Goal: Find specific page/section: Find specific page/section

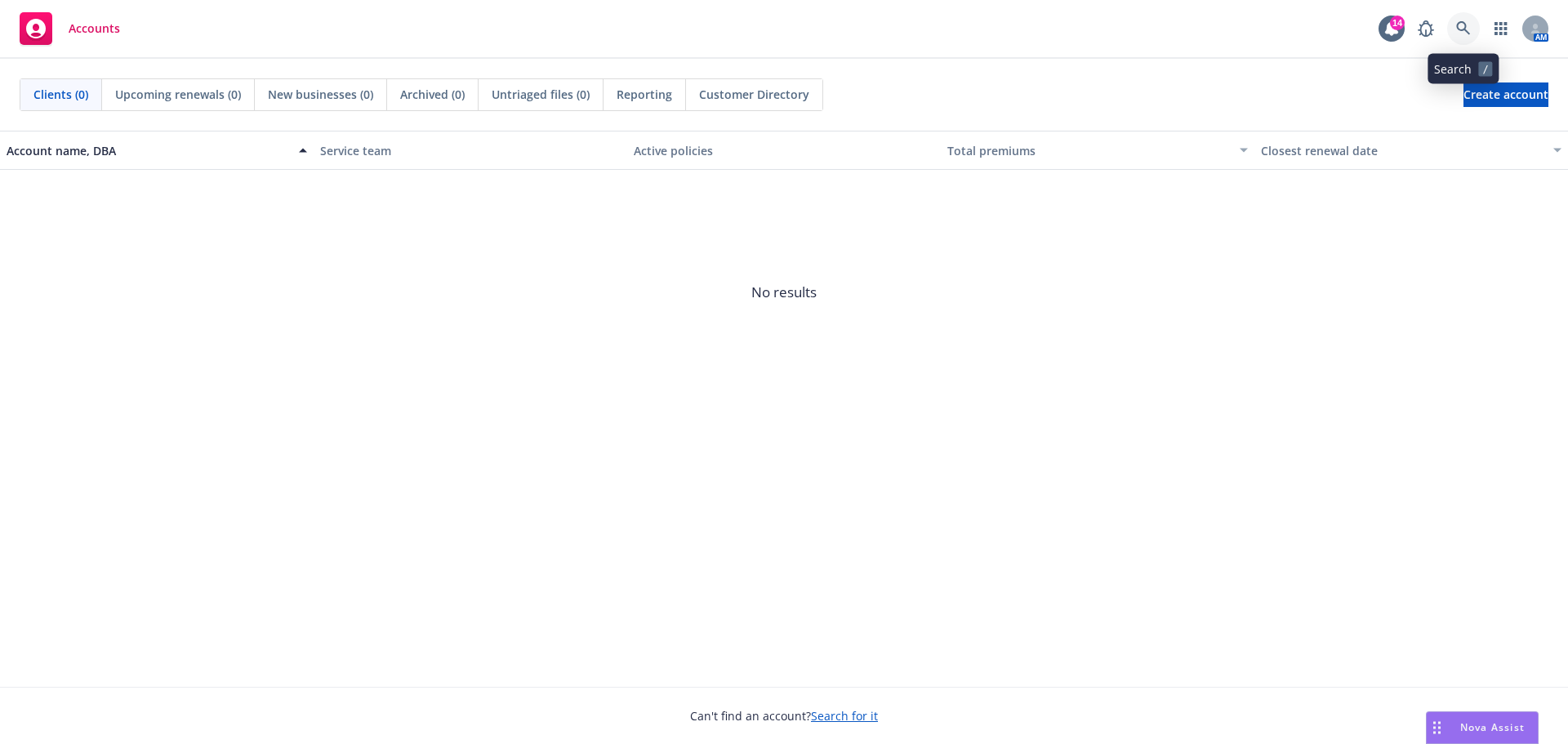
click at [1465, 29] on icon at bounding box center [1462, 28] width 14 height 14
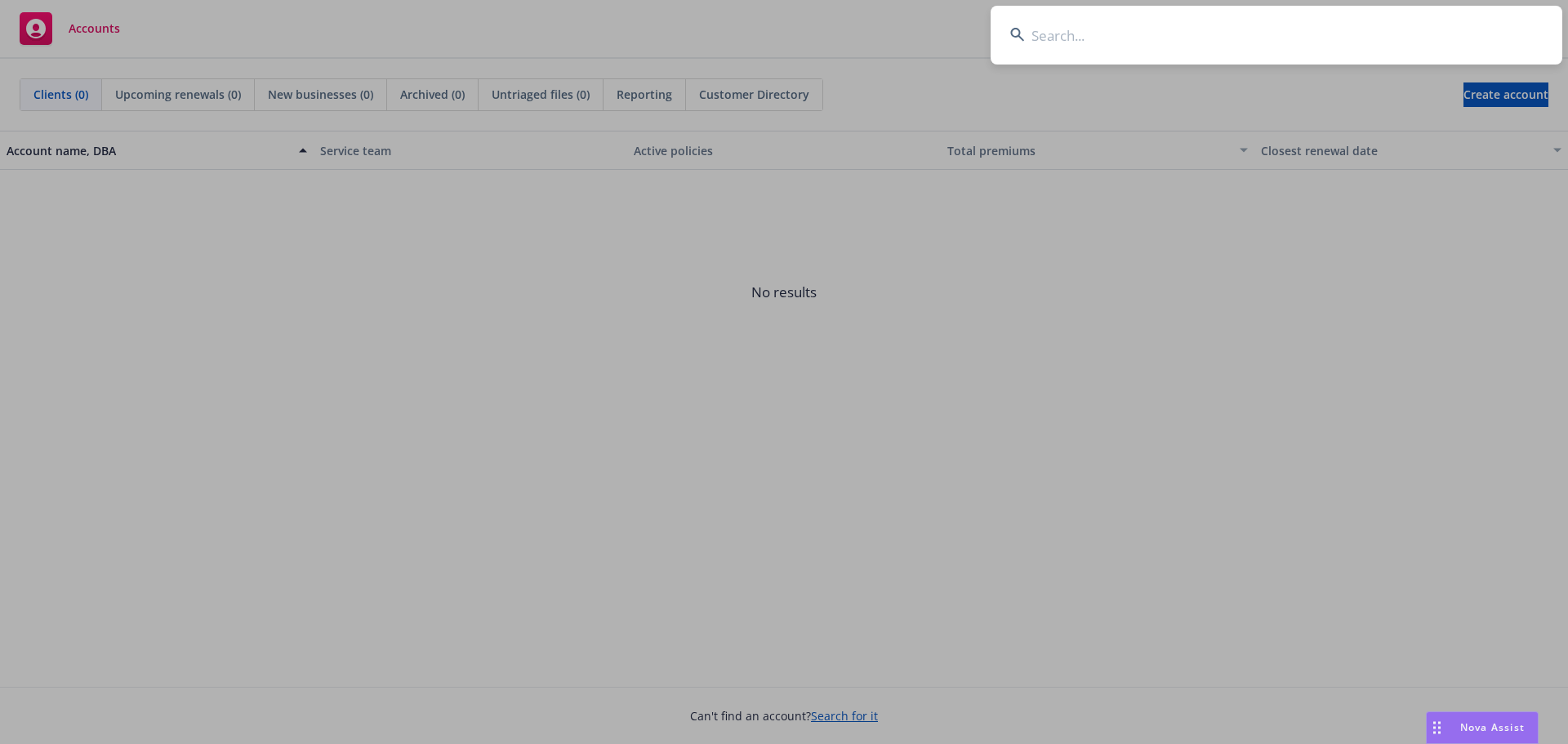
click at [1237, 40] on input at bounding box center [1276, 35] width 571 height 58
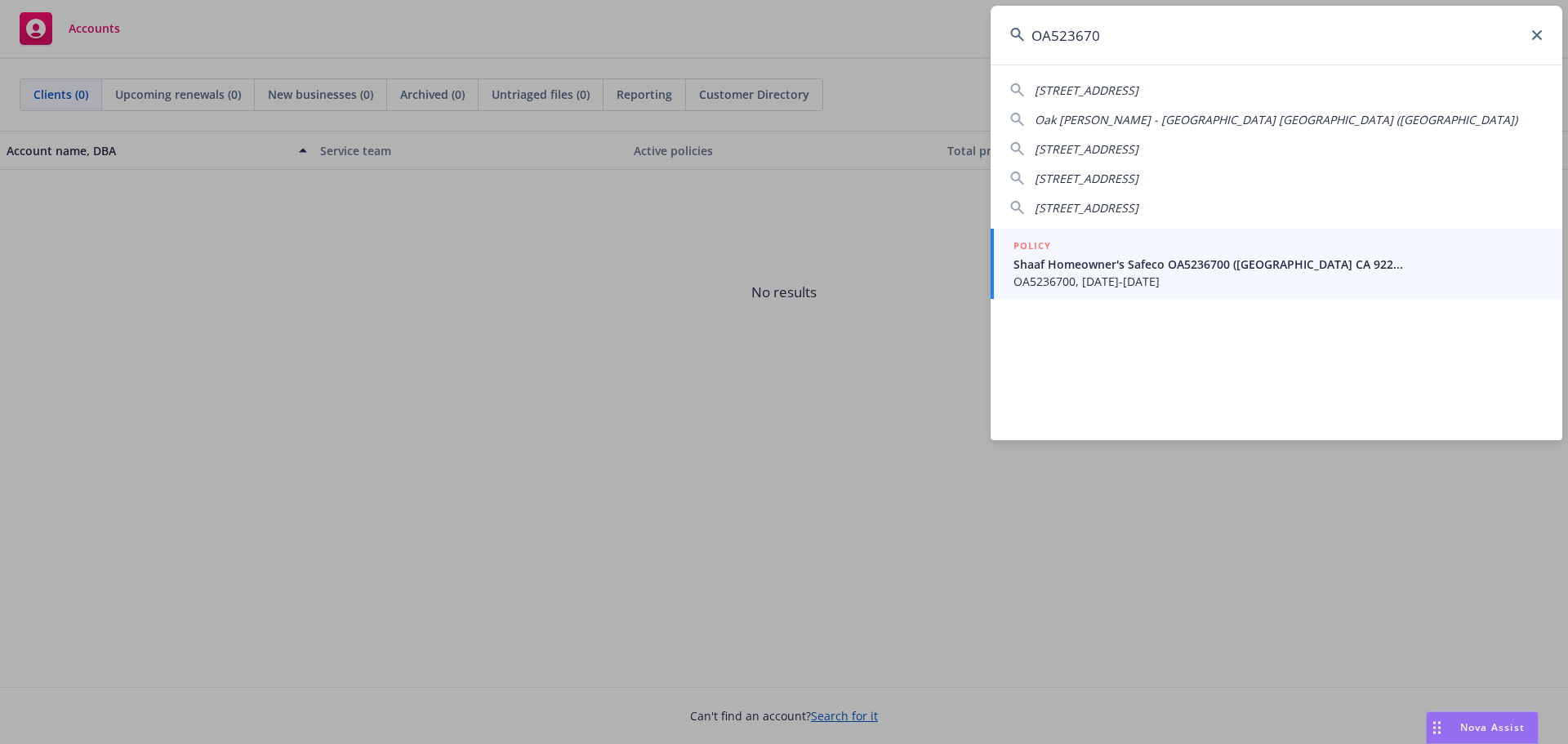
type input "OA5236700"
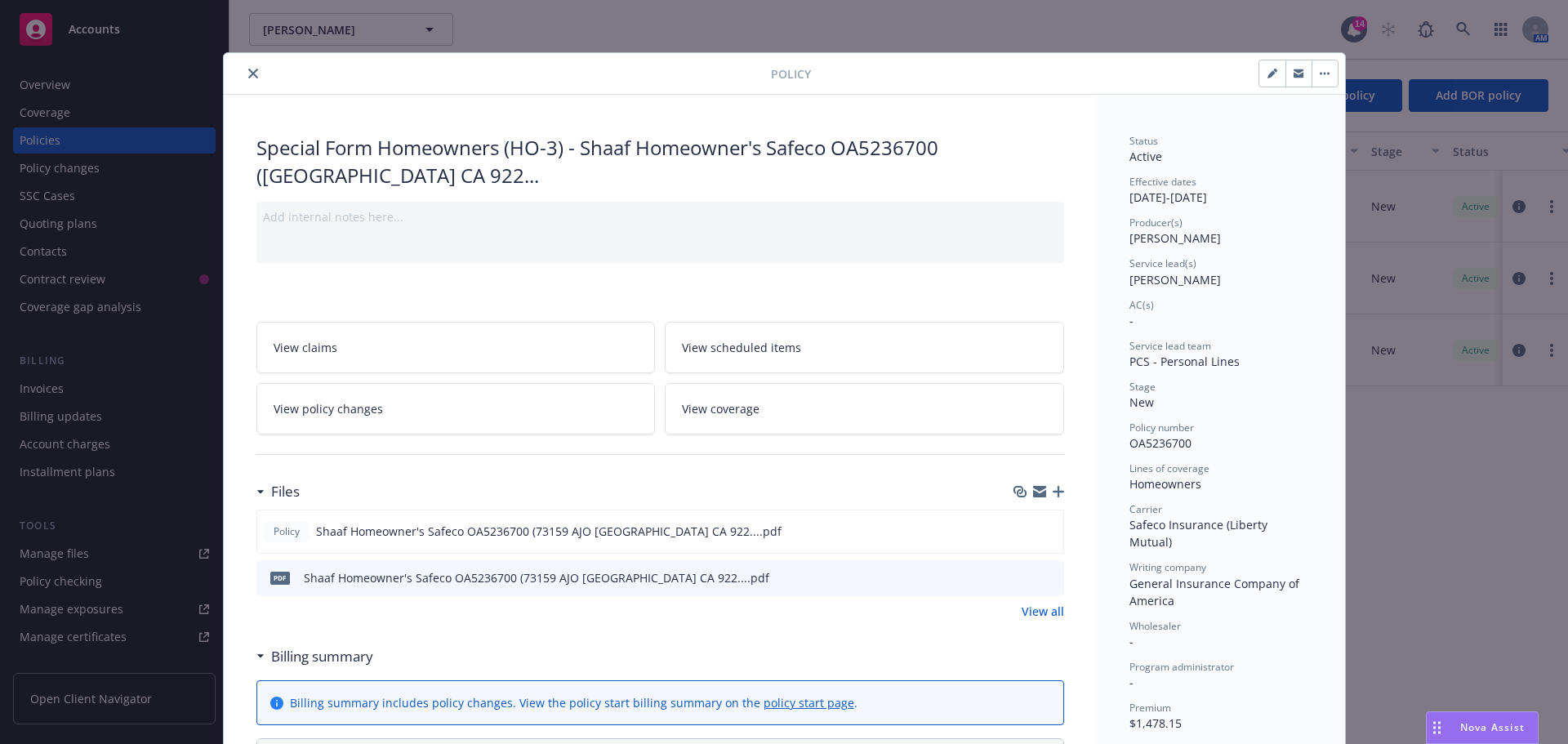
click at [249, 72] on icon "close" at bounding box center [253, 73] width 10 height 10
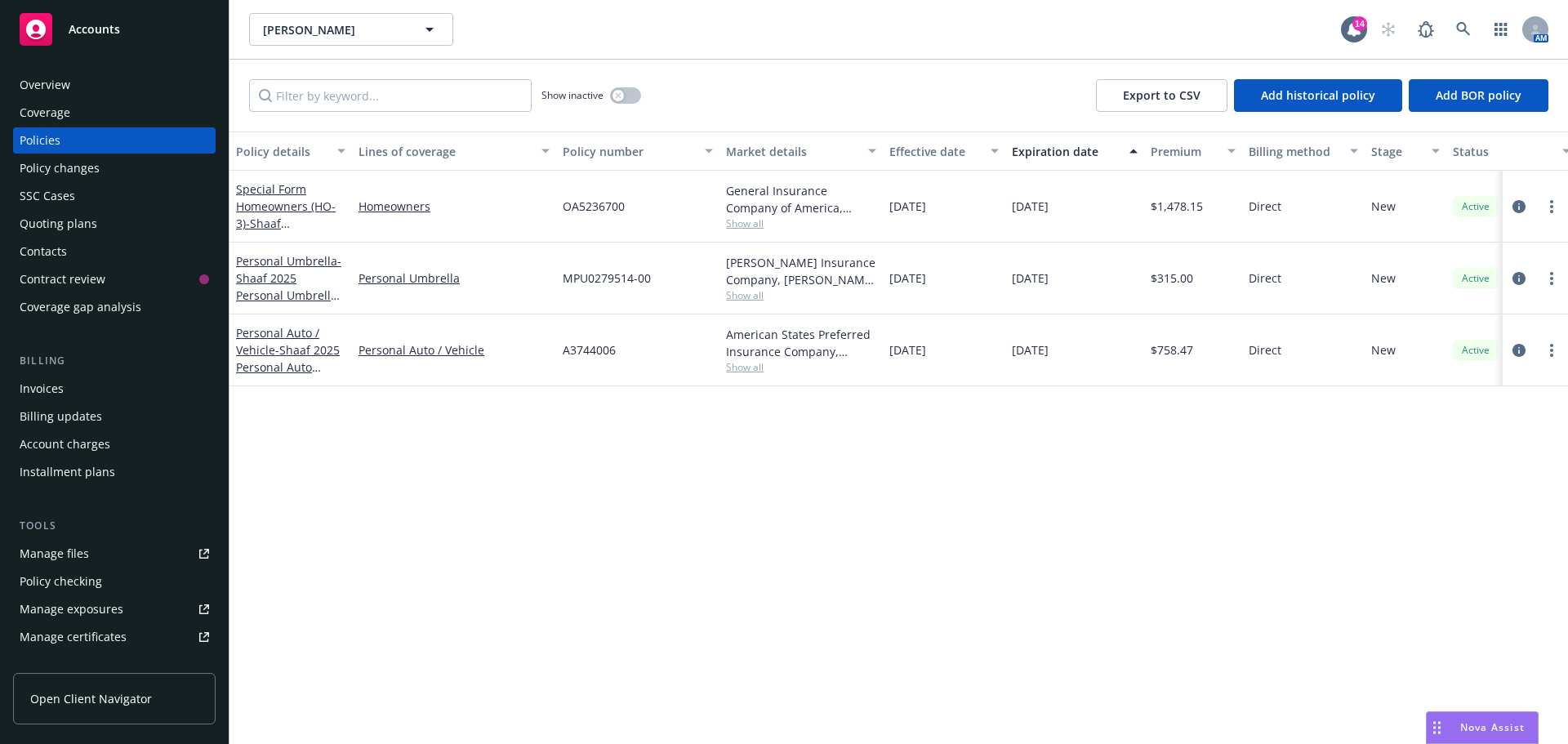
click at [37, 117] on div "Coverage" at bounding box center [44, 113] width 51 height 26
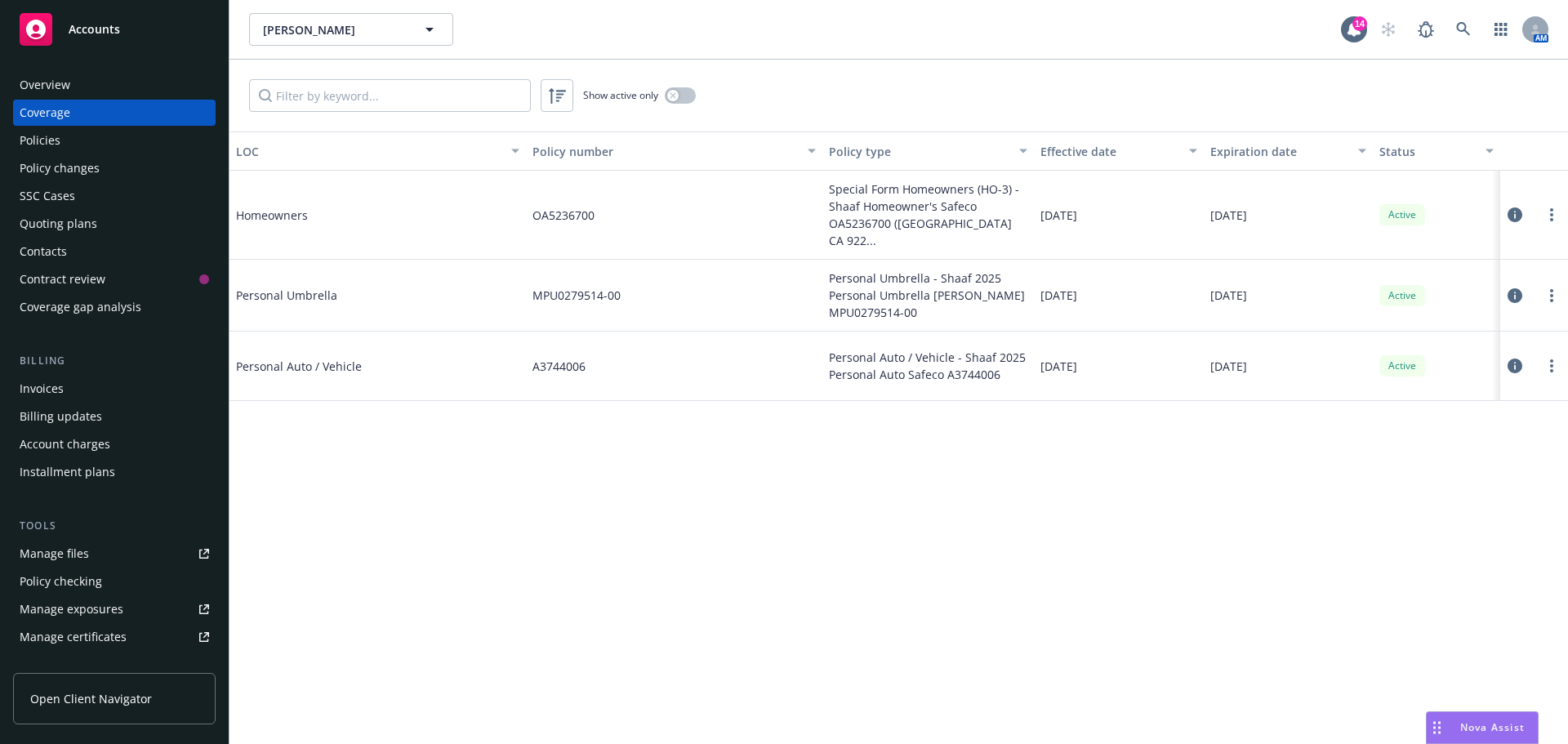
click at [45, 81] on div "Overview" at bounding box center [44, 85] width 51 height 26
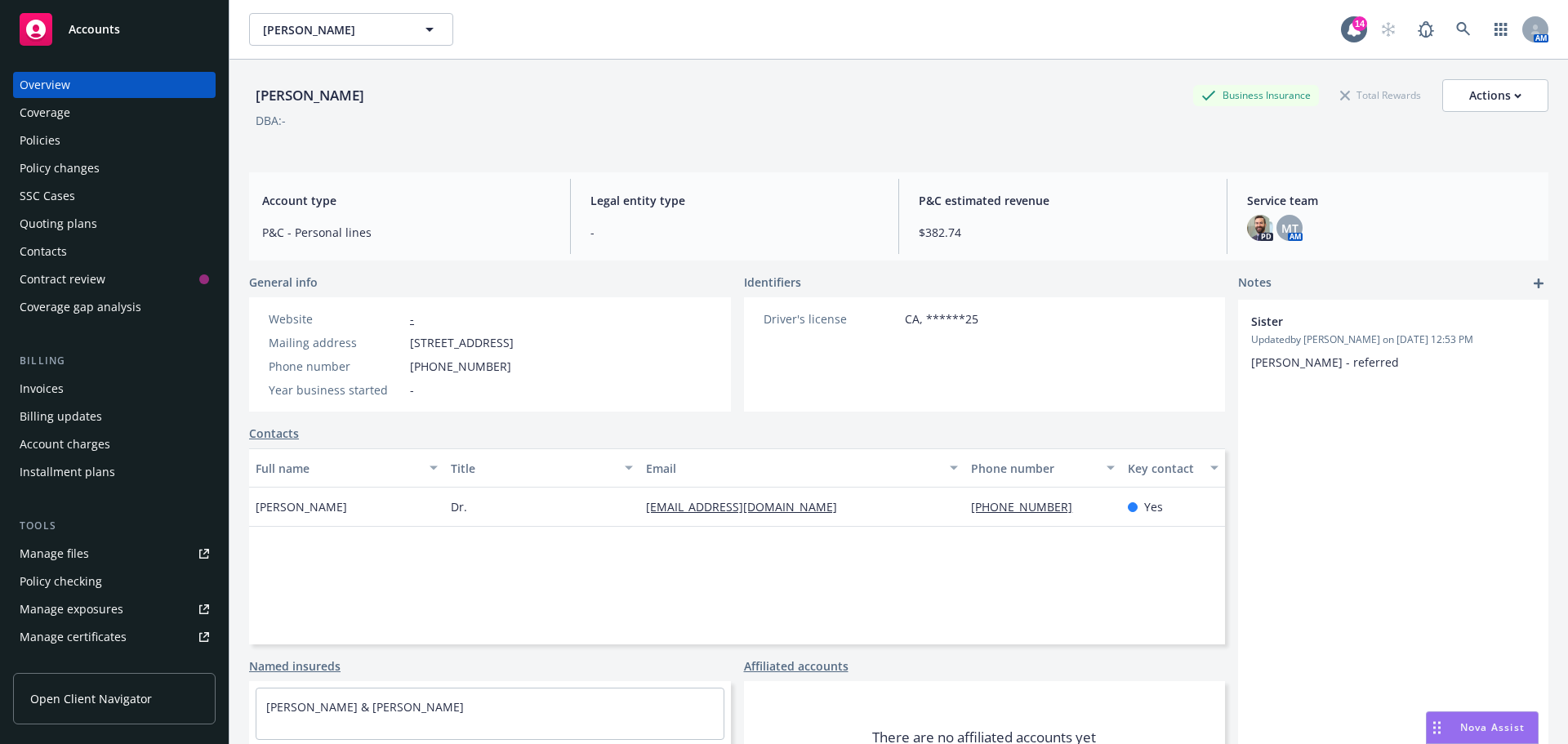
scroll to position [82, 0]
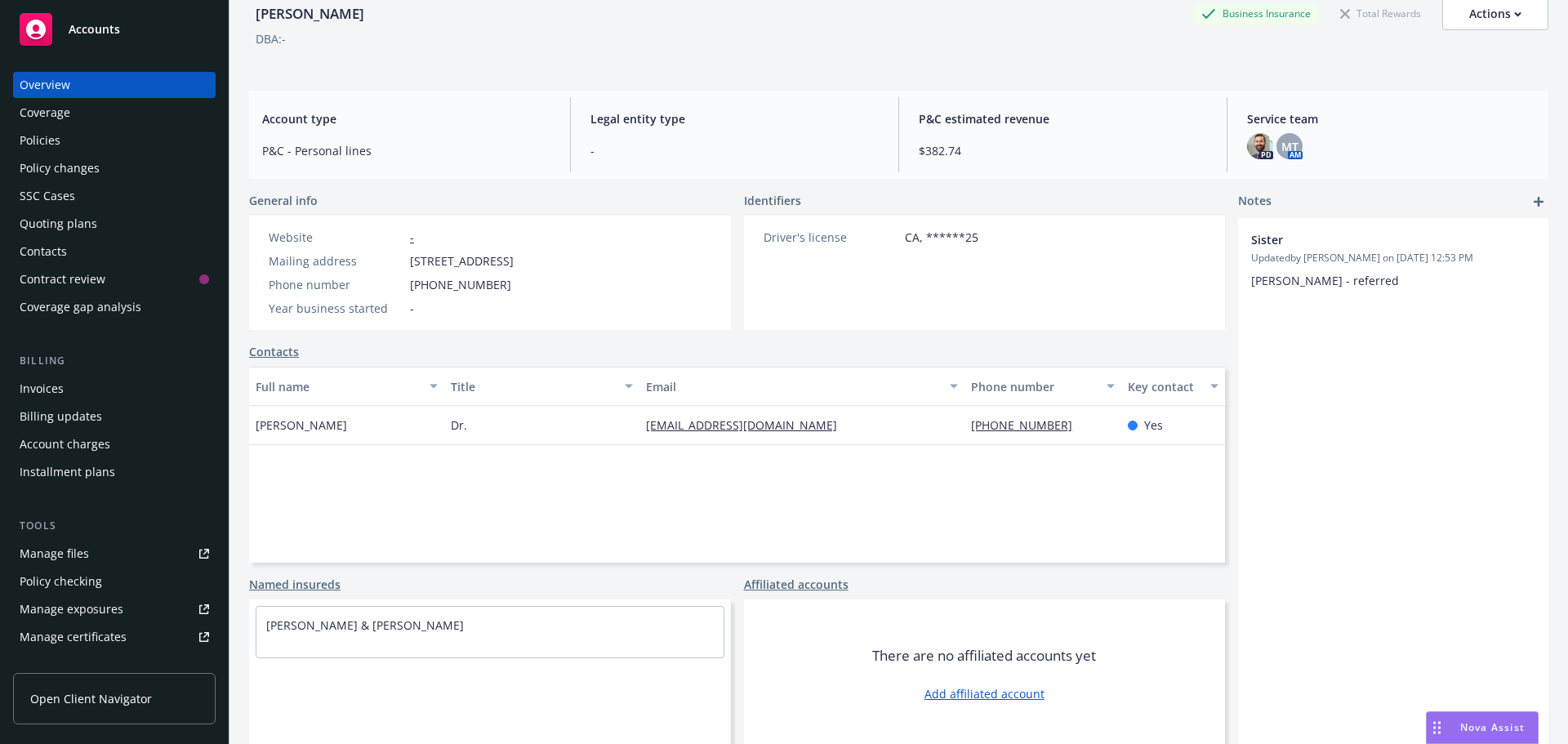
click at [132, 113] on div "Coverage" at bounding box center [113, 113] width 189 height 26
